Goal: Task Accomplishment & Management: Use online tool/utility

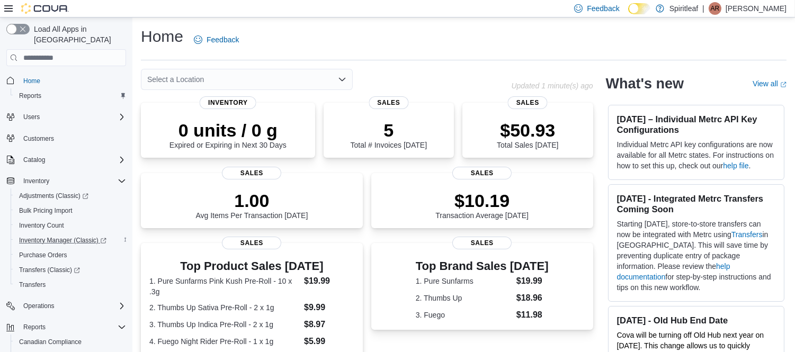
scroll to position [59, 0]
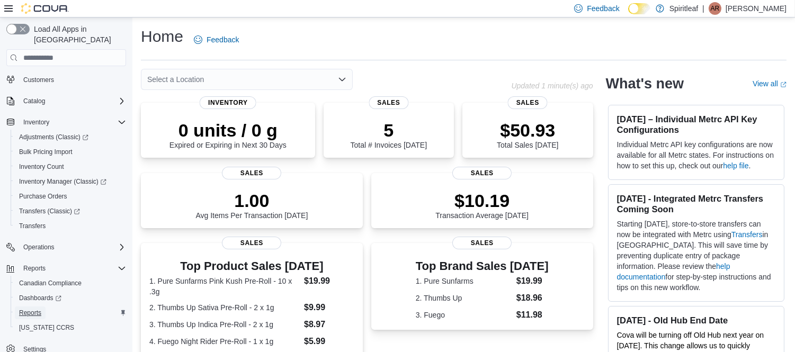
click at [34, 309] on span "Reports" at bounding box center [30, 313] width 22 height 8
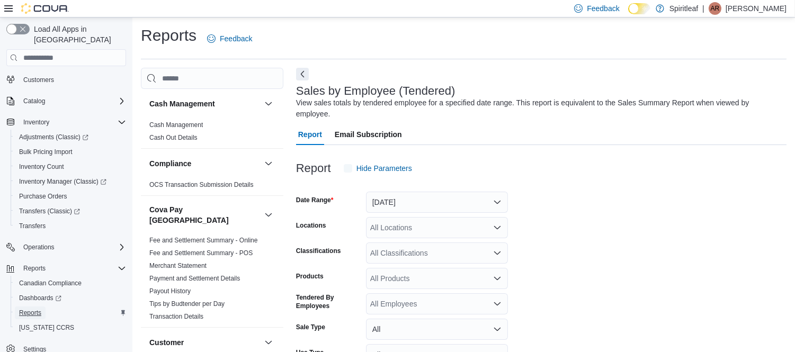
scroll to position [24, 0]
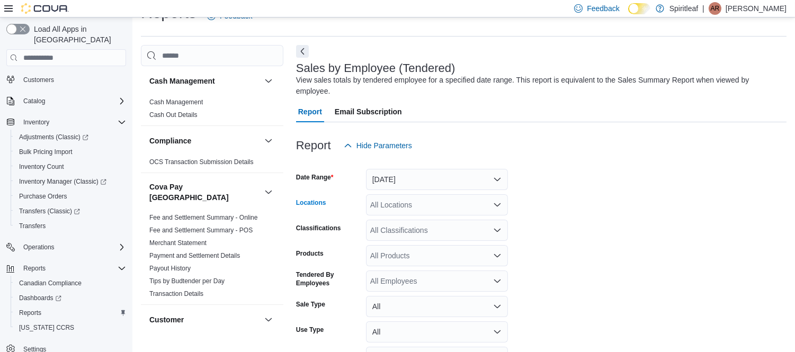
click at [408, 194] on div "All Locations" at bounding box center [437, 204] width 142 height 21
type input "***"
click at [437, 211] on span "573 - Spiritleaf Brickyard Way (Brampton)" at bounding box center [496, 212] width 182 height 11
click at [573, 261] on form "Date Range Yesterday Locations 573 - Spiritleaf Brickyard Way (Brampton) Classi…" at bounding box center [541, 276] width 490 height 241
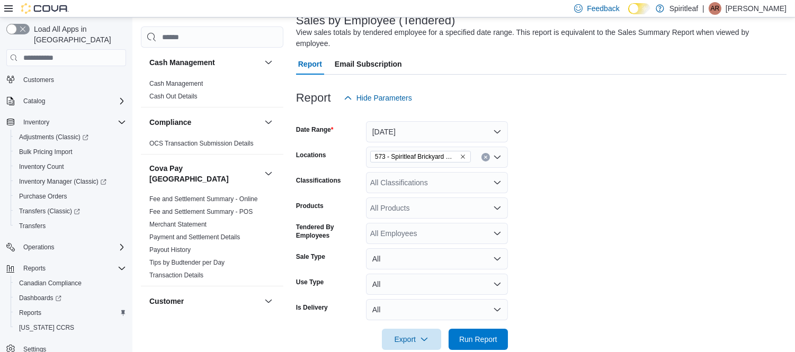
scroll to position [79, 0]
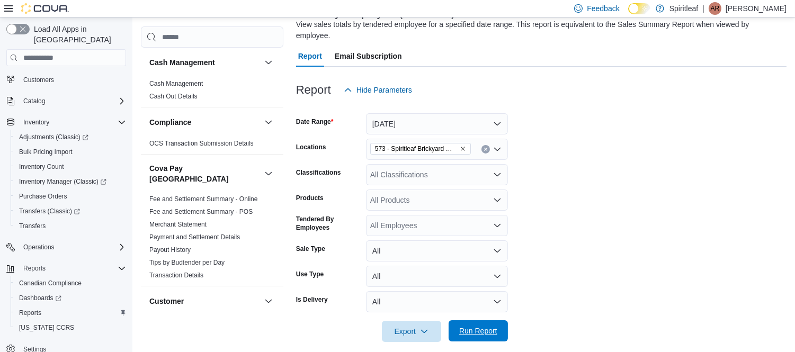
click at [470, 326] on span "Run Report" at bounding box center [478, 331] width 38 height 11
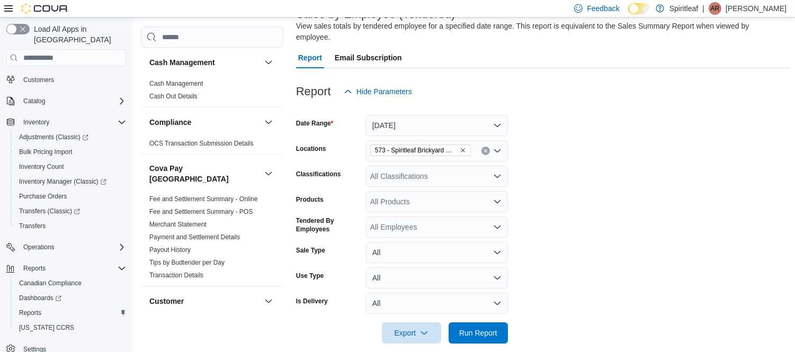
scroll to position [76, 0]
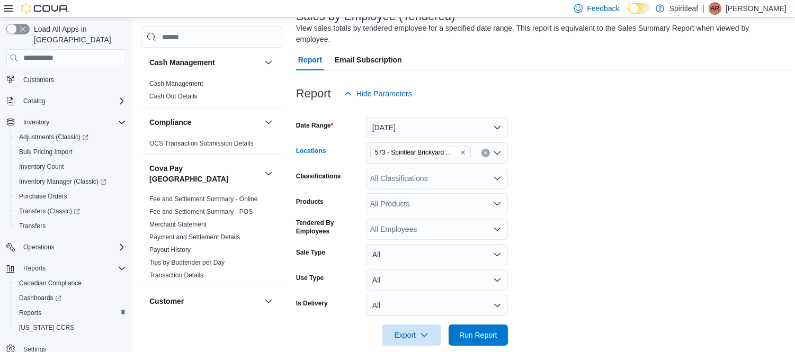
click at [461, 149] on icon "Remove 573 - Spiritleaf Brickyard Way (Brampton) from selection in this group" at bounding box center [463, 152] width 6 height 6
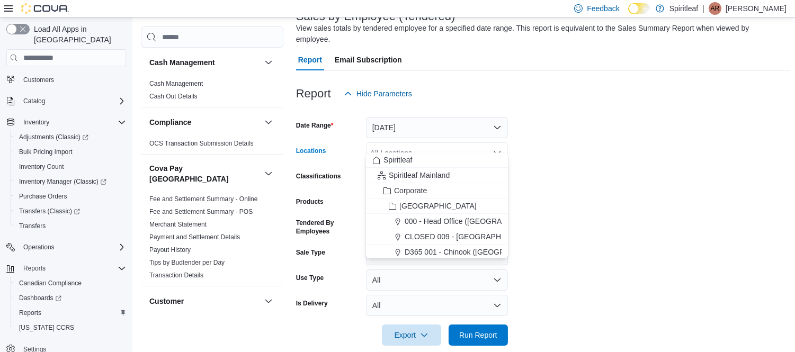
click at [446, 142] on div "All Locations" at bounding box center [437, 152] width 142 height 21
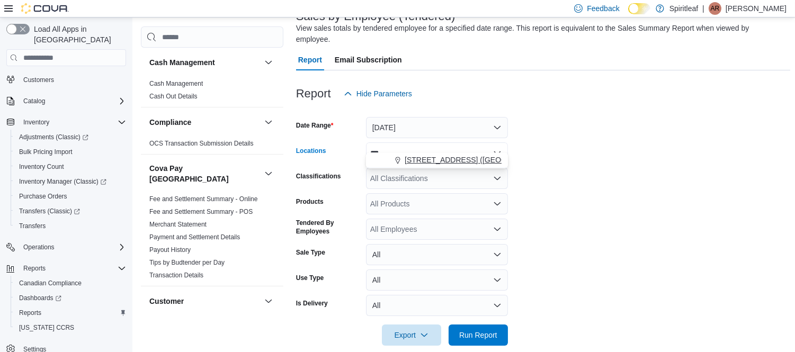
type input "***"
click at [446, 161] on span "593 - Spiritleaf Sandalwood Pkwy E (Brampton)" at bounding box center [483, 160] width 157 height 11
click at [488, 329] on span "Run Report" at bounding box center [478, 334] width 38 height 11
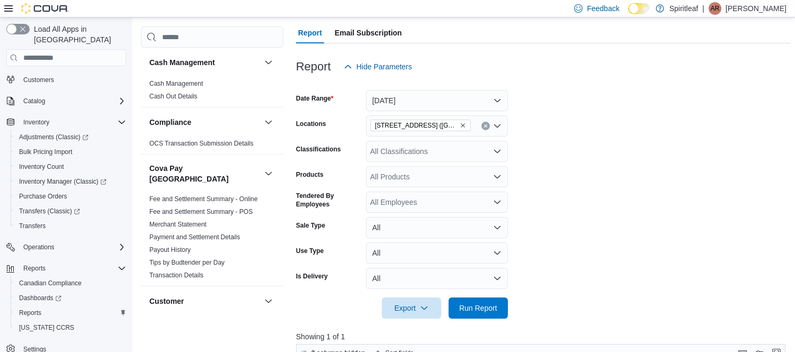
scroll to position [102, 0]
click at [460, 123] on icon "Remove 593 - Spiritleaf Sandalwood Pkwy E (Brampton) from selection in this gro…" at bounding box center [463, 126] width 6 height 6
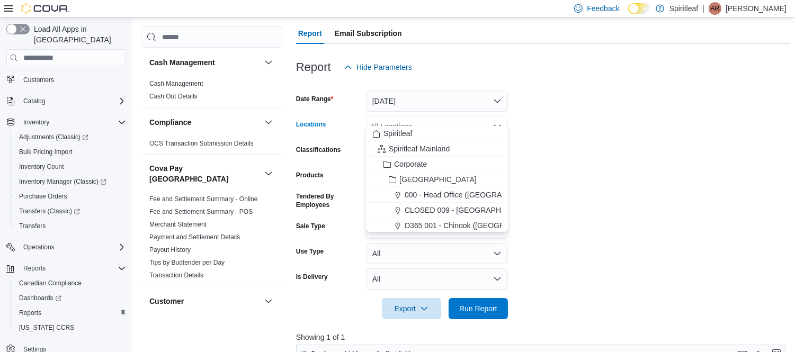
click at [443, 116] on div "All Locations" at bounding box center [437, 126] width 142 height 21
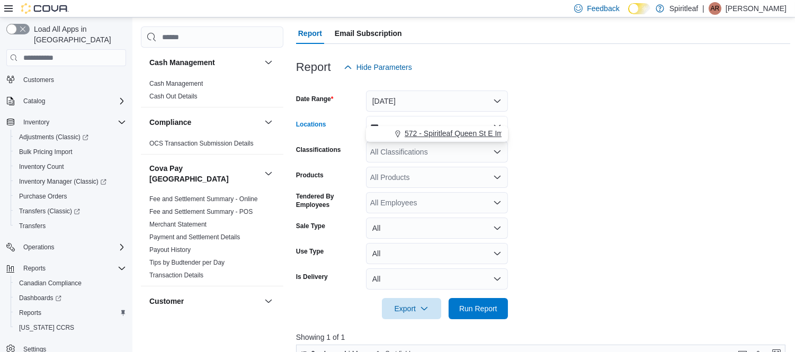
type input "***"
click at [443, 134] on span "572 - Spiritleaf Queen St E Imperial (Brampton)" at bounding box center [505, 133] width 201 height 11
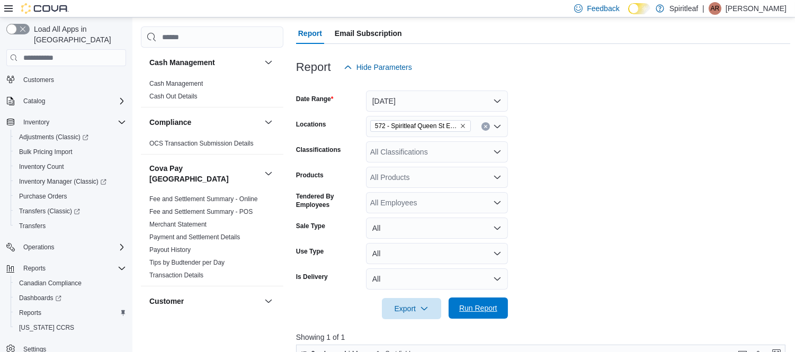
click at [485, 303] on span "Run Report" at bounding box center [478, 308] width 38 height 11
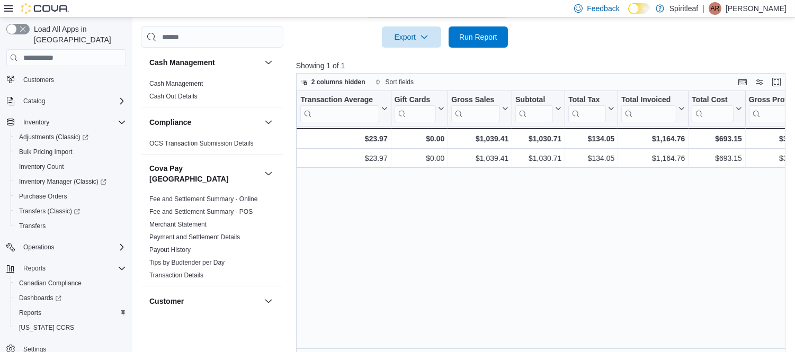
scroll to position [0, 468]
click at [46, 294] on span "Dashboards" at bounding box center [40, 298] width 42 height 8
